Goal: Task Accomplishment & Management: Manage account settings

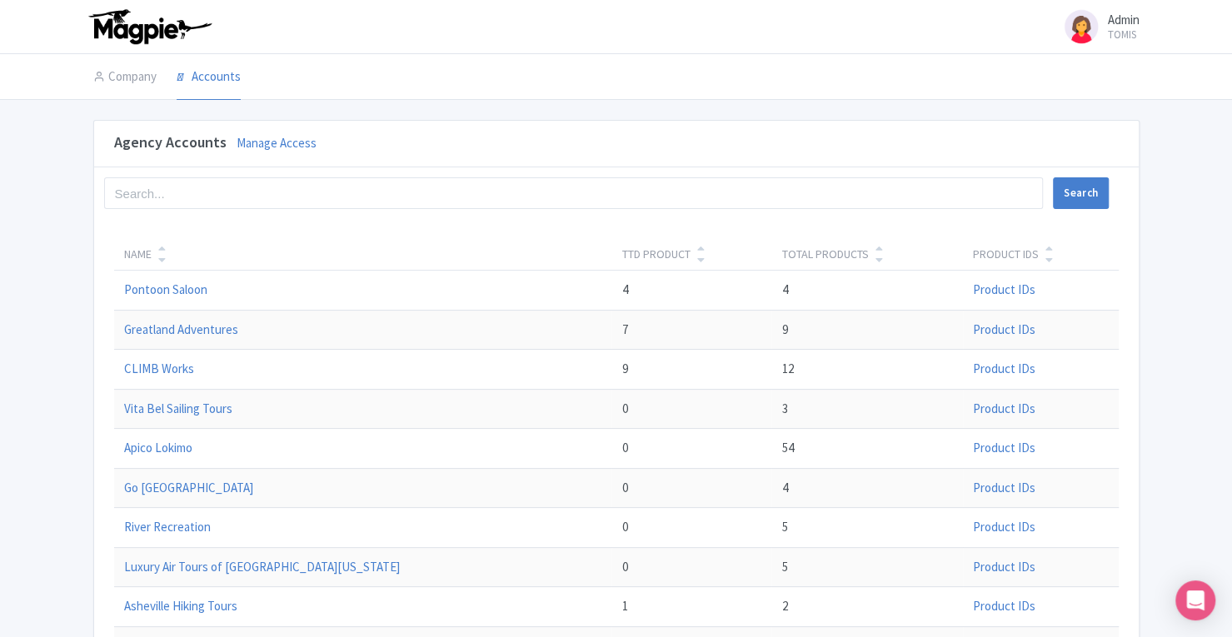
click at [302, 139] on link "Manage Access" at bounding box center [277, 143] width 80 height 16
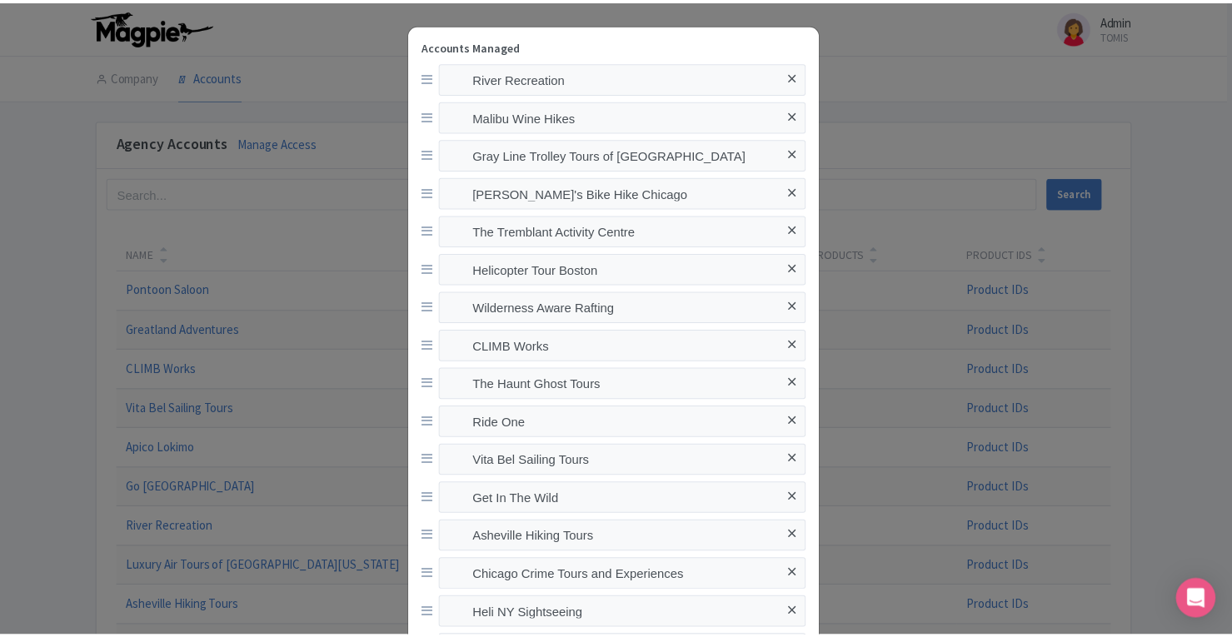
scroll to position [2311, 0]
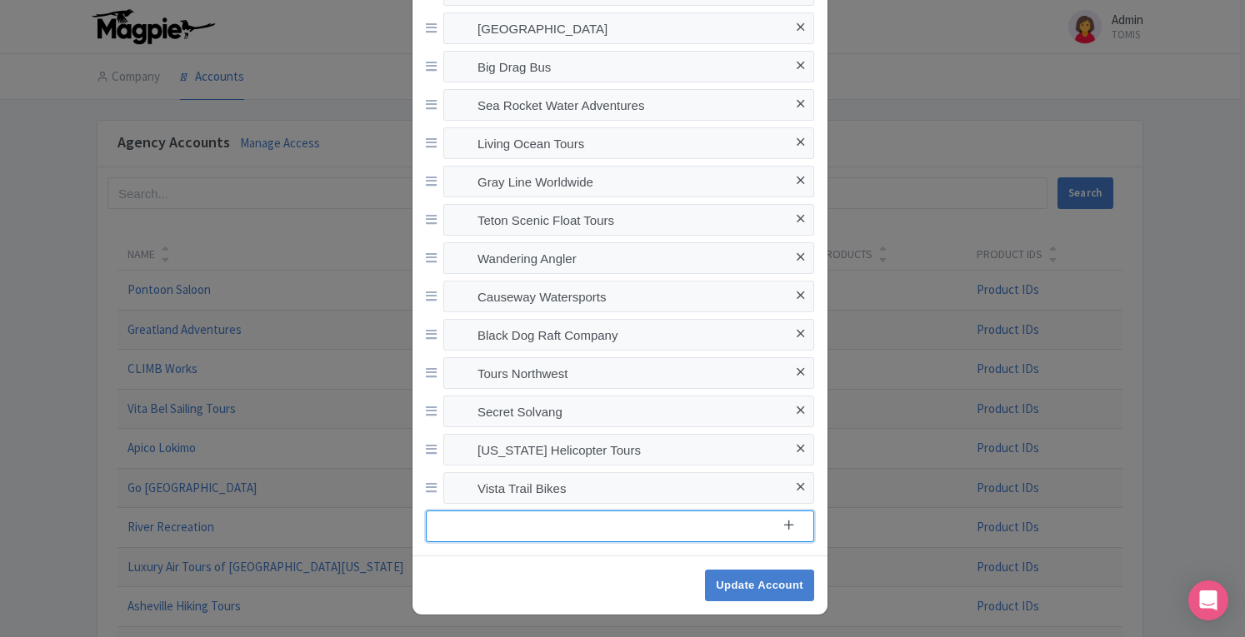
click at [582, 535] on input at bounding box center [620, 527] width 388 height 32
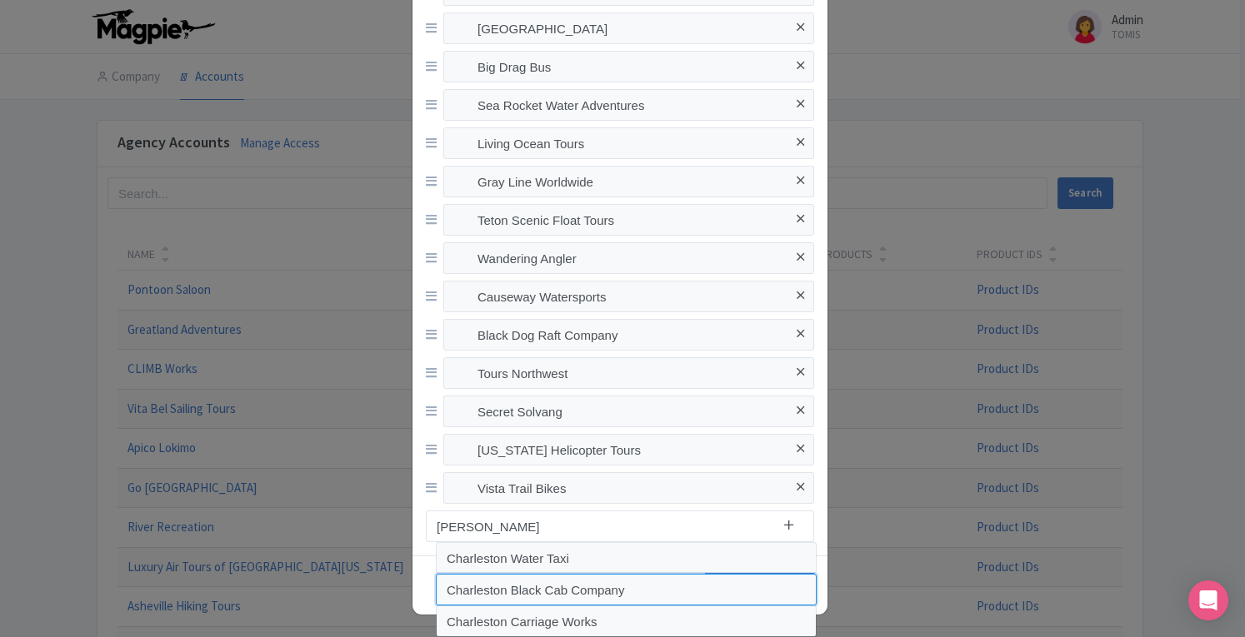
click at [570, 587] on input "Charleston Black Cab Company" at bounding box center [626, 590] width 381 height 32
type input "Charleston Black Cab Company"
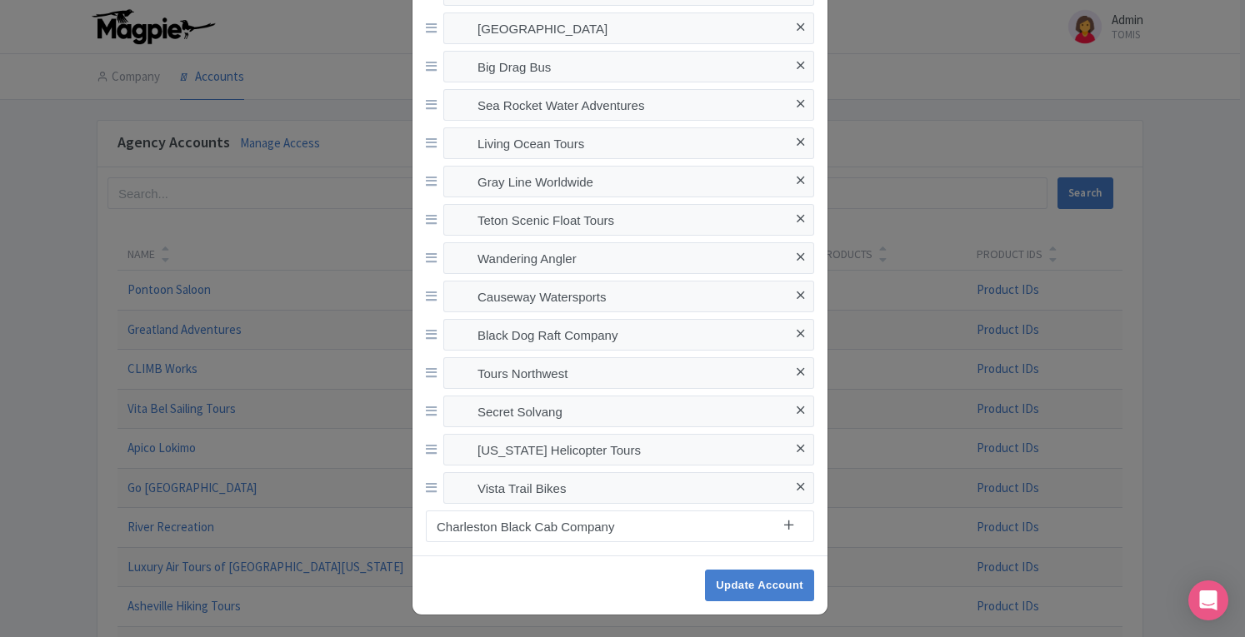
click at [787, 522] on icon at bounding box center [788, 525] width 9 height 12
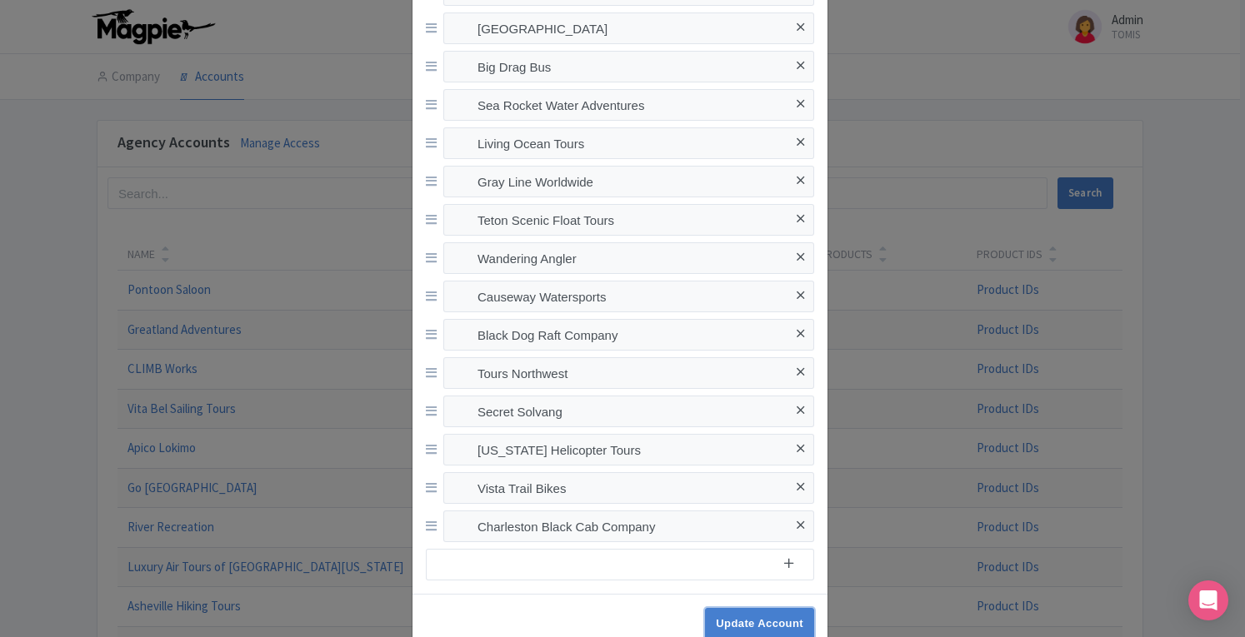
click at [773, 613] on input "Update Account" at bounding box center [759, 624] width 109 height 32
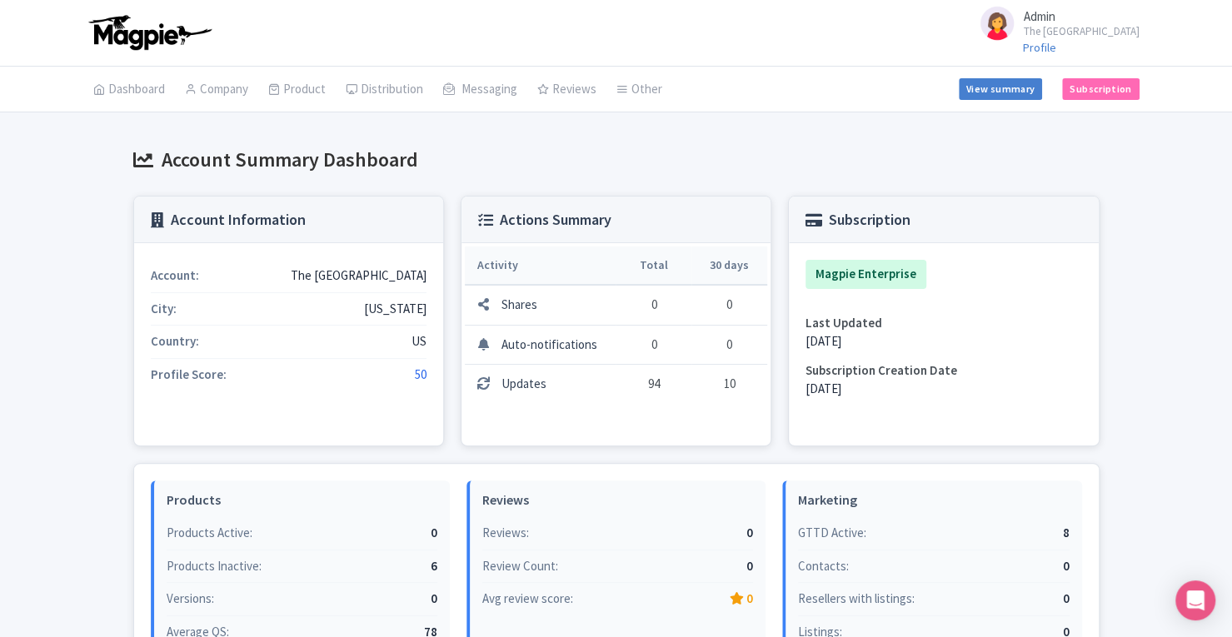
click at [0, 0] on link "My Products" at bounding box center [0, 0] width 0 height 0
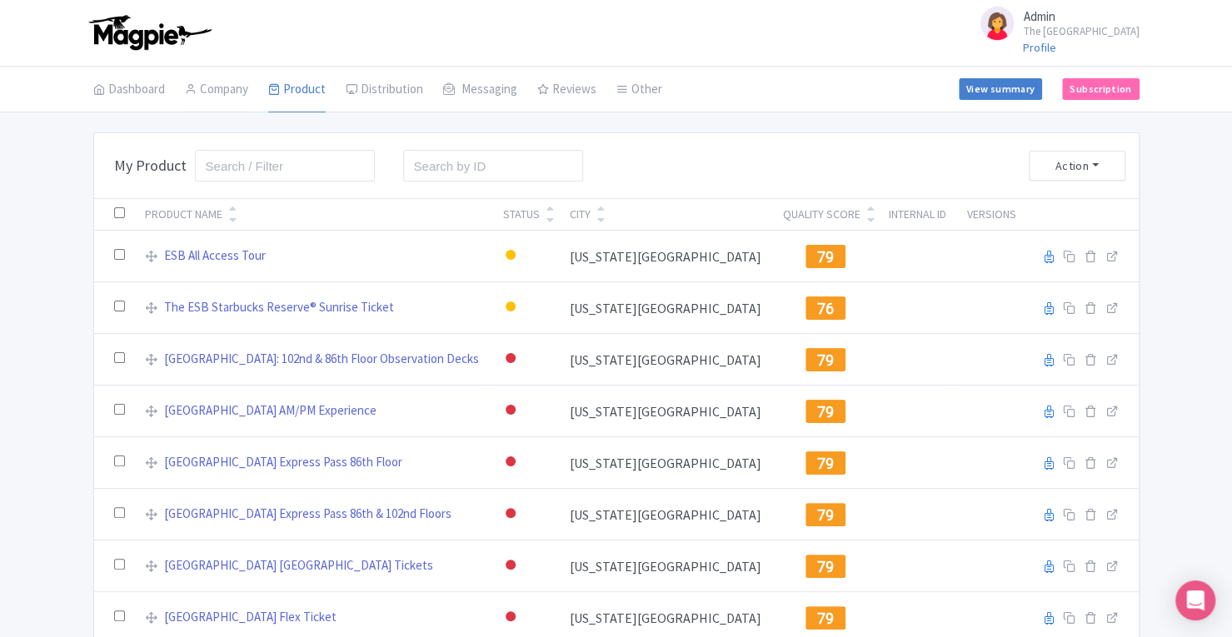
click at [238, 93] on link "Company" at bounding box center [216, 90] width 63 height 47
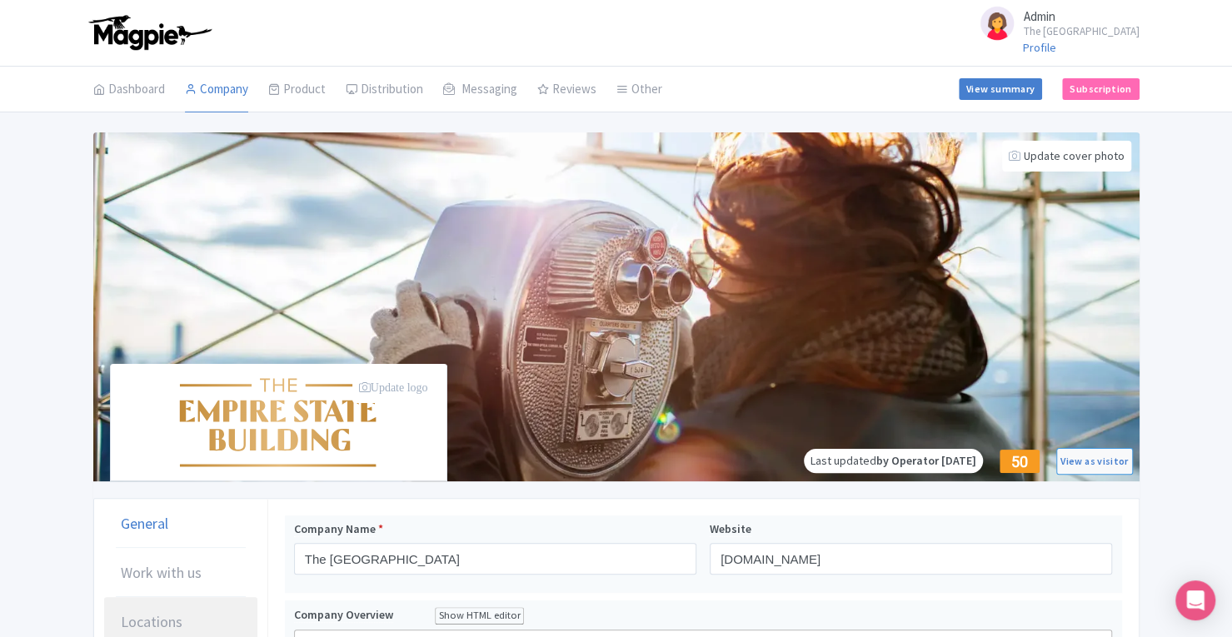
click at [187, 609] on link "Locations" at bounding box center [180, 622] width 153 height 50
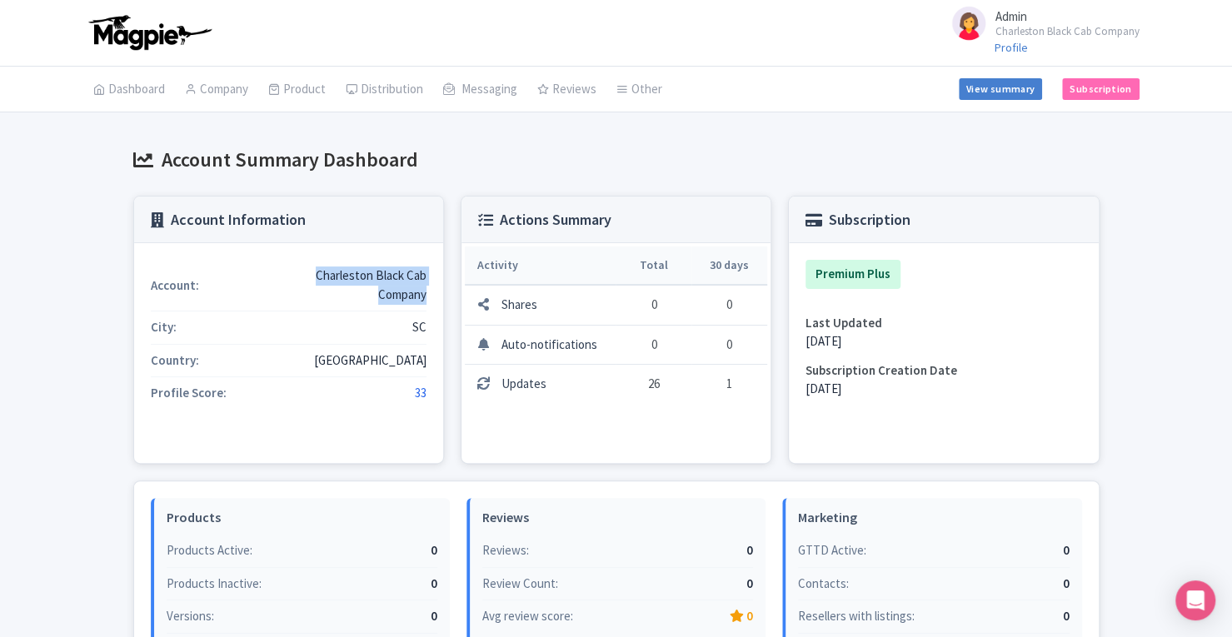
drag, startPoint x: 317, startPoint y: 272, endPoint x: 430, endPoint y: 291, distance: 114.8
click at [430, 291] on div "Account: Charleston Black Cab Company City: SC Country: [GEOGRAPHIC_DATA] Profi…" at bounding box center [288, 353] width 309 height 220
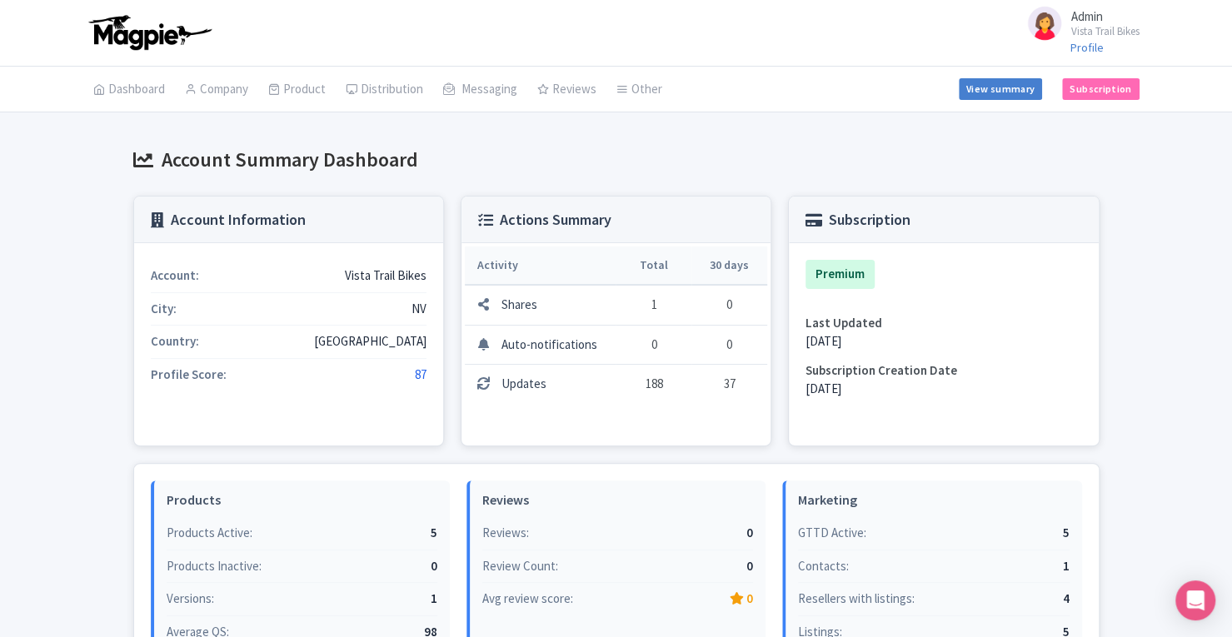
click at [0, 0] on link "My Products" at bounding box center [0, 0] width 0 height 0
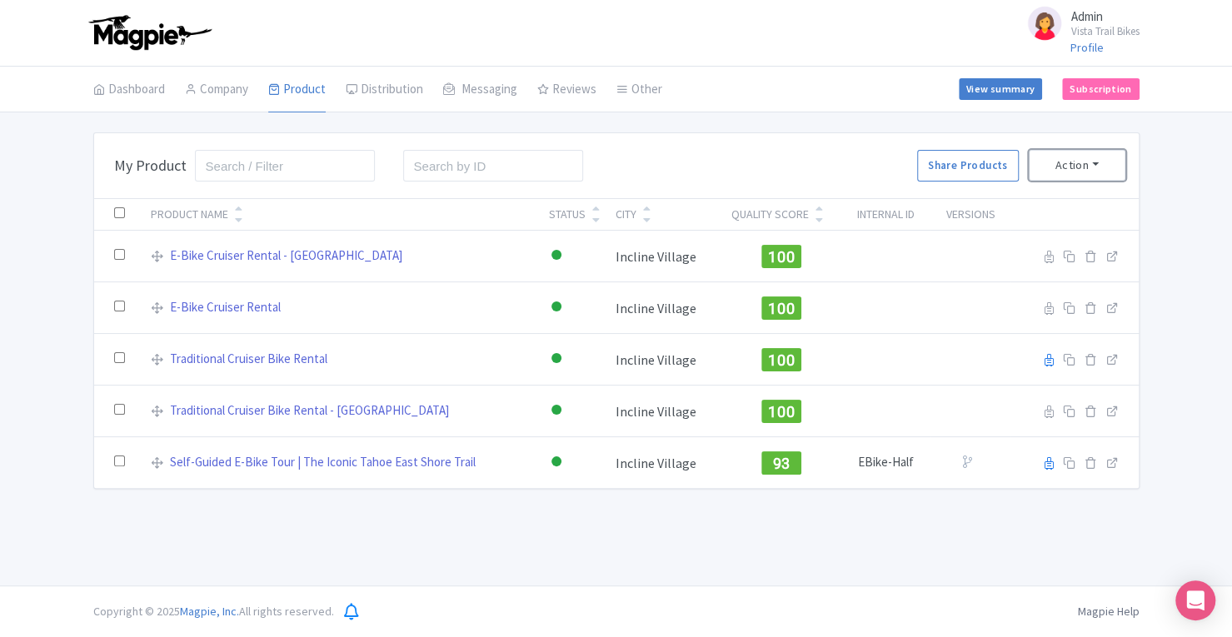
click at [1087, 162] on button "Action" at bounding box center [1077, 165] width 97 height 31
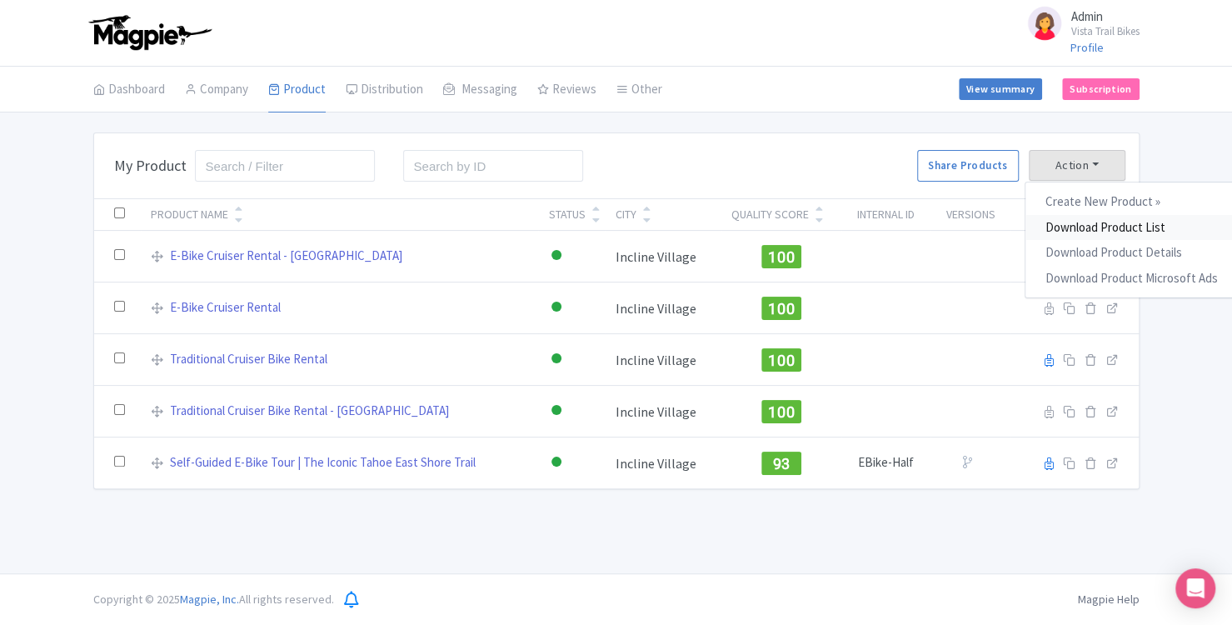
click at [1095, 220] on link "Download Product List" at bounding box center [1132, 228] width 212 height 26
